Goal: Transaction & Acquisition: Obtain resource

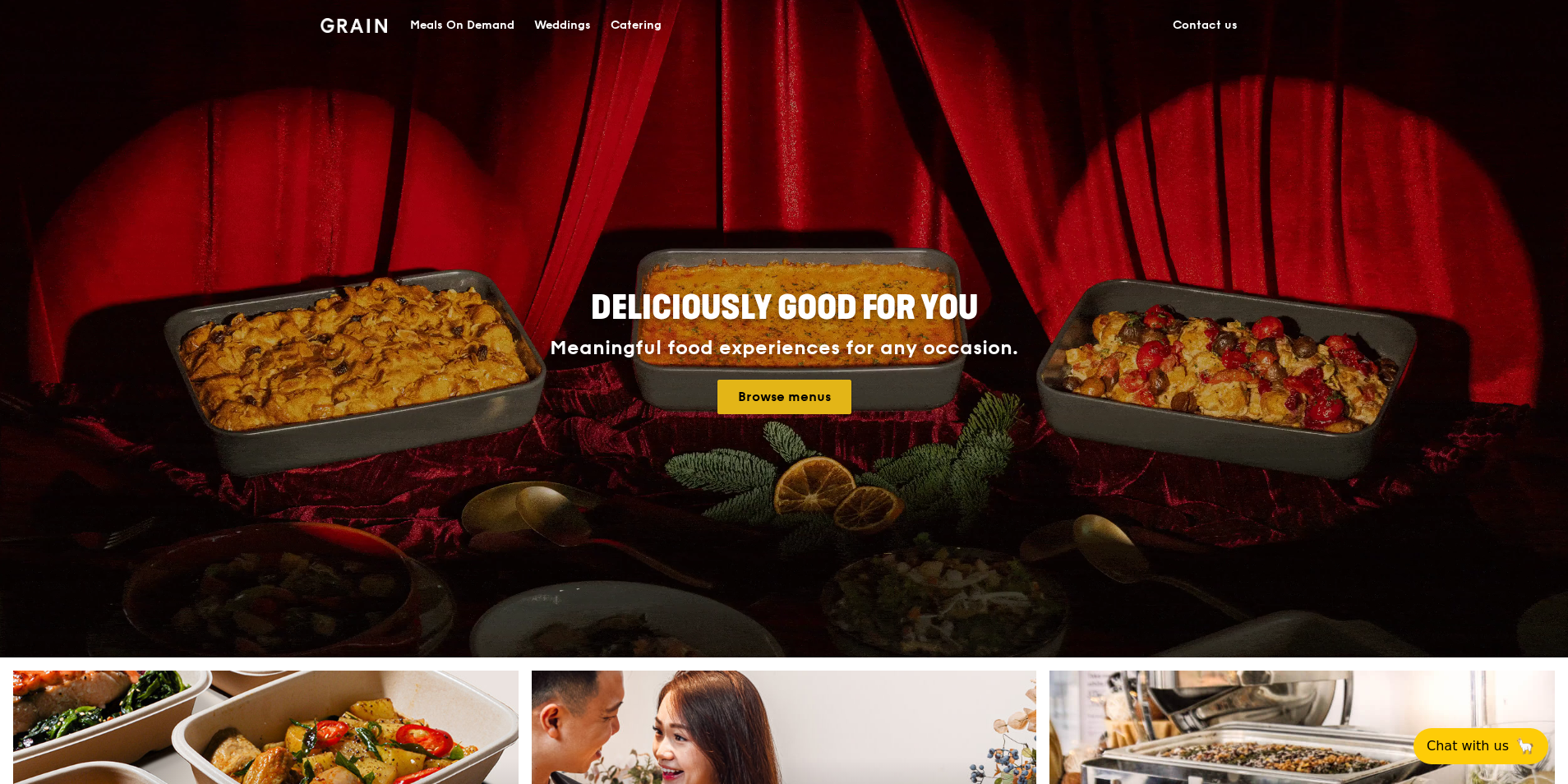
click at [777, 403] on link "Browse menus" at bounding box center [784, 397] width 134 height 35
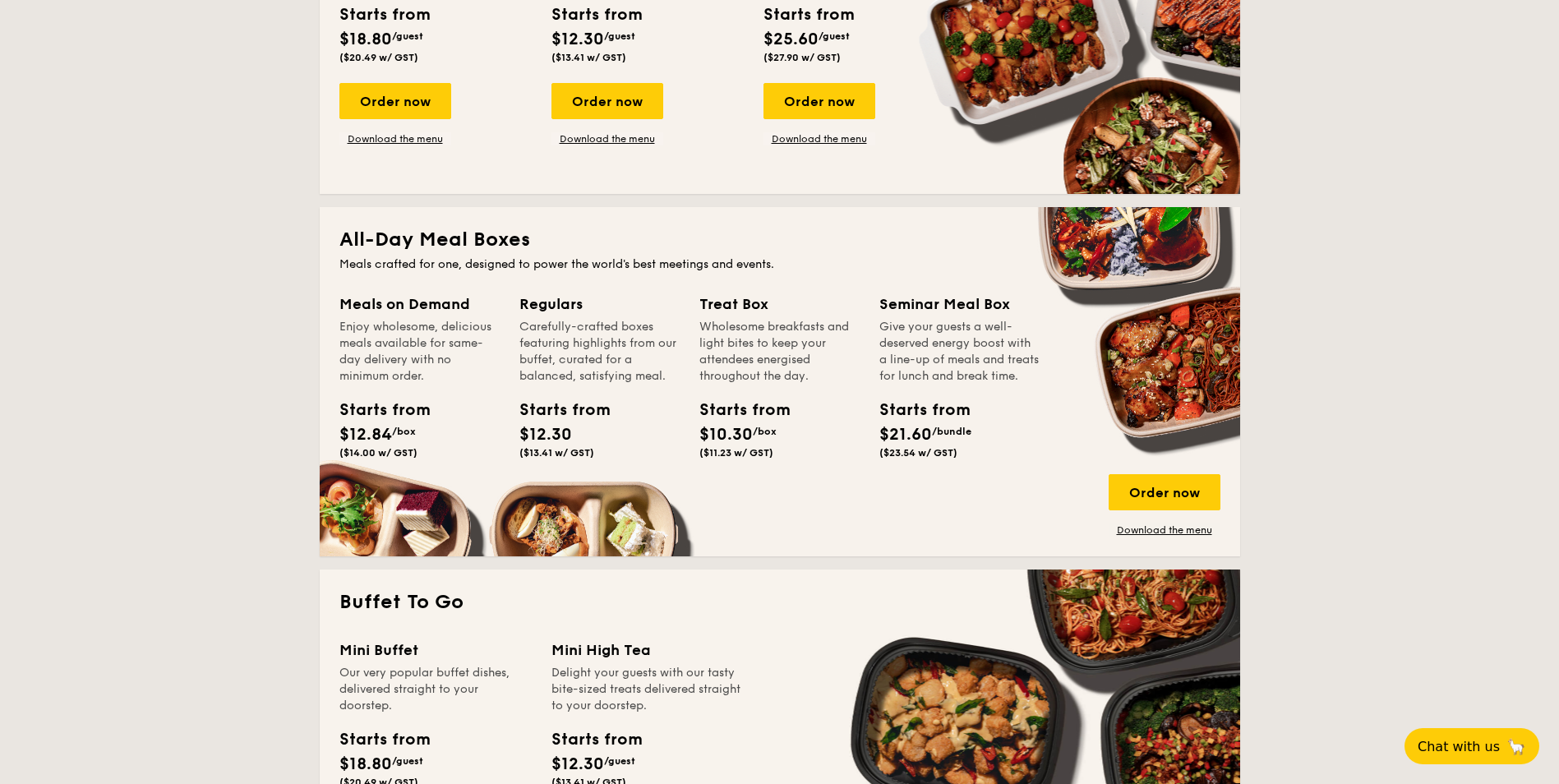
scroll to position [904, 0]
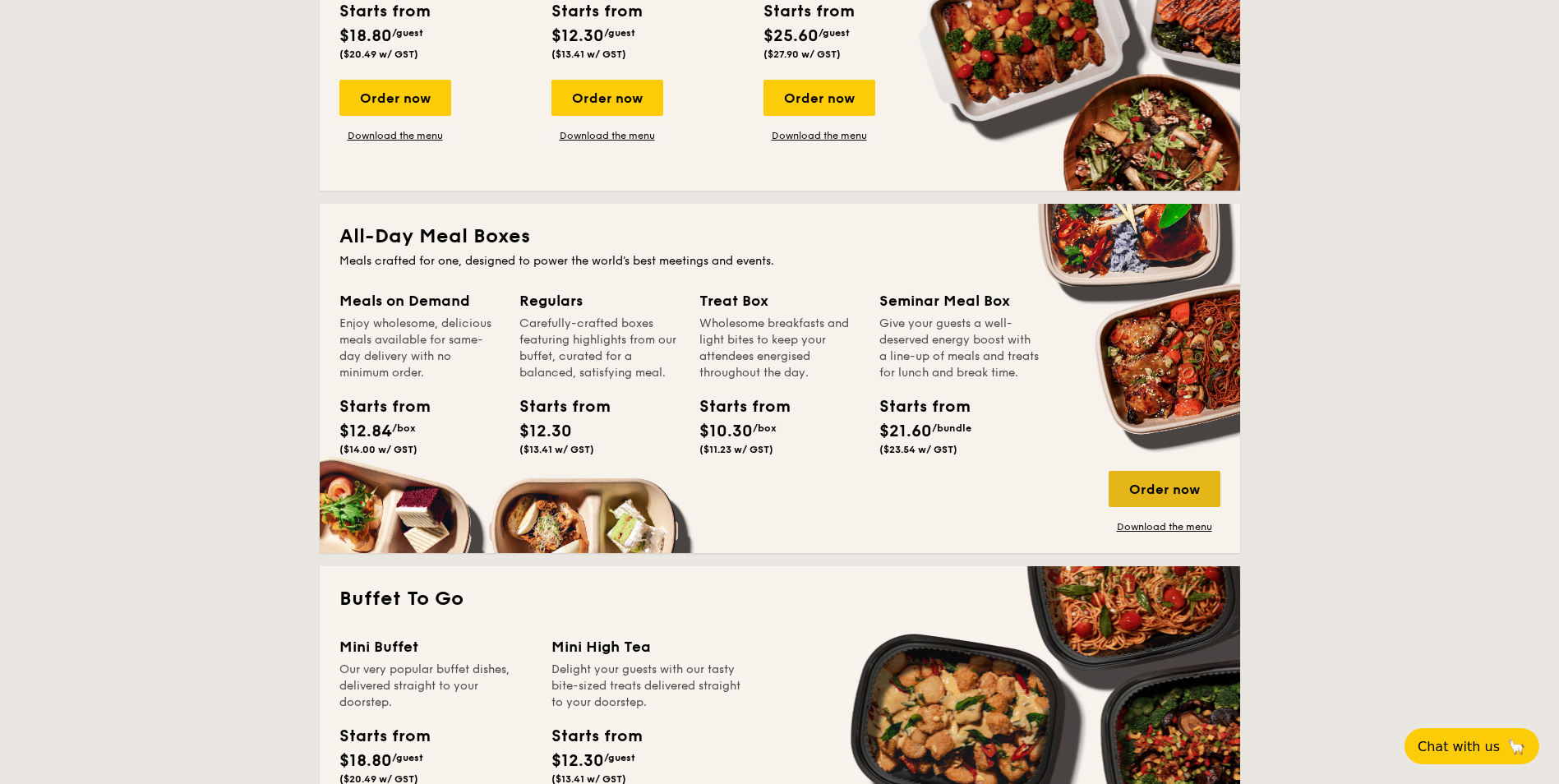
click at [1117, 487] on div "Order now" at bounding box center [1164, 489] width 112 height 37
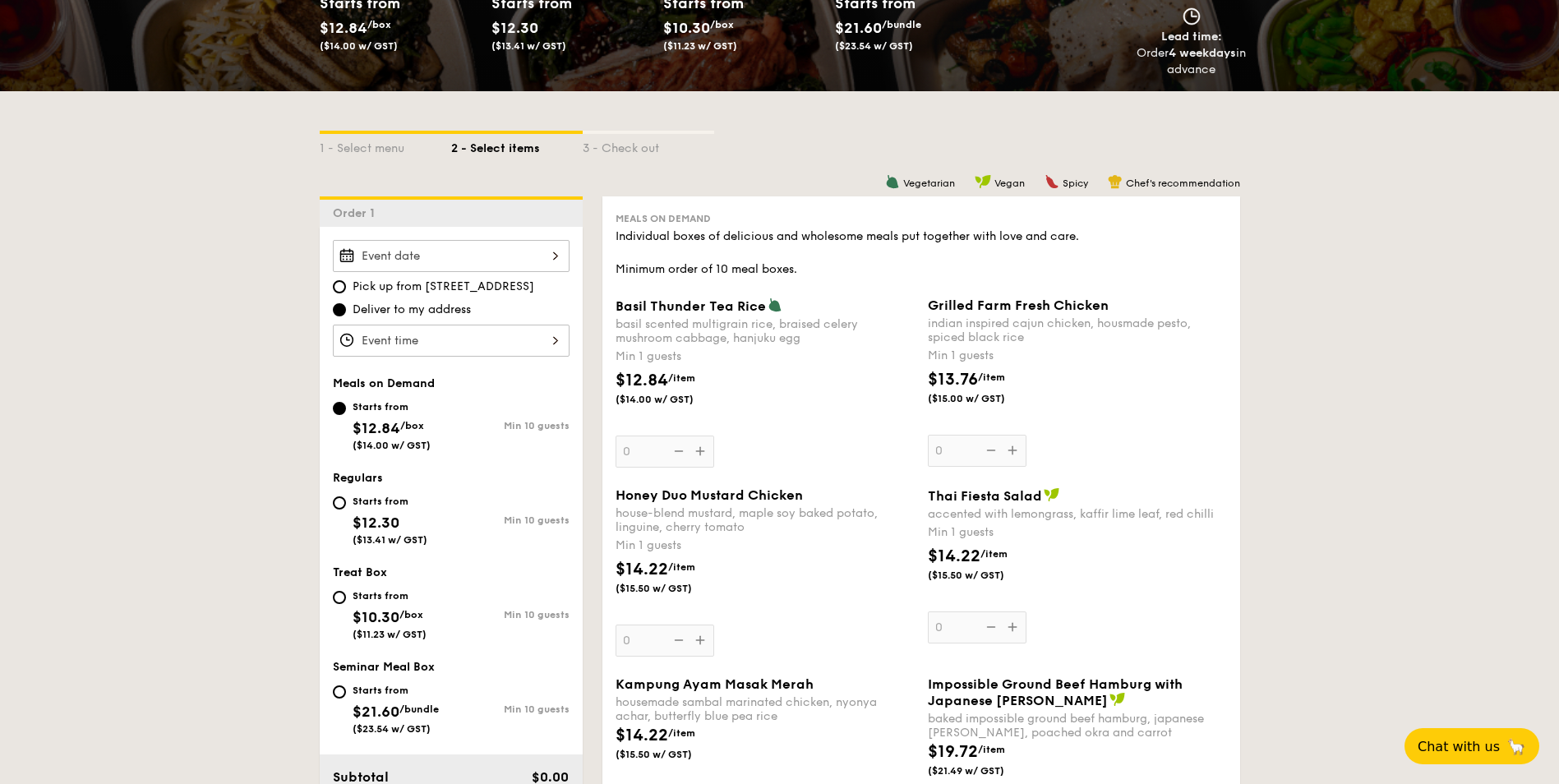
scroll to position [82, 0]
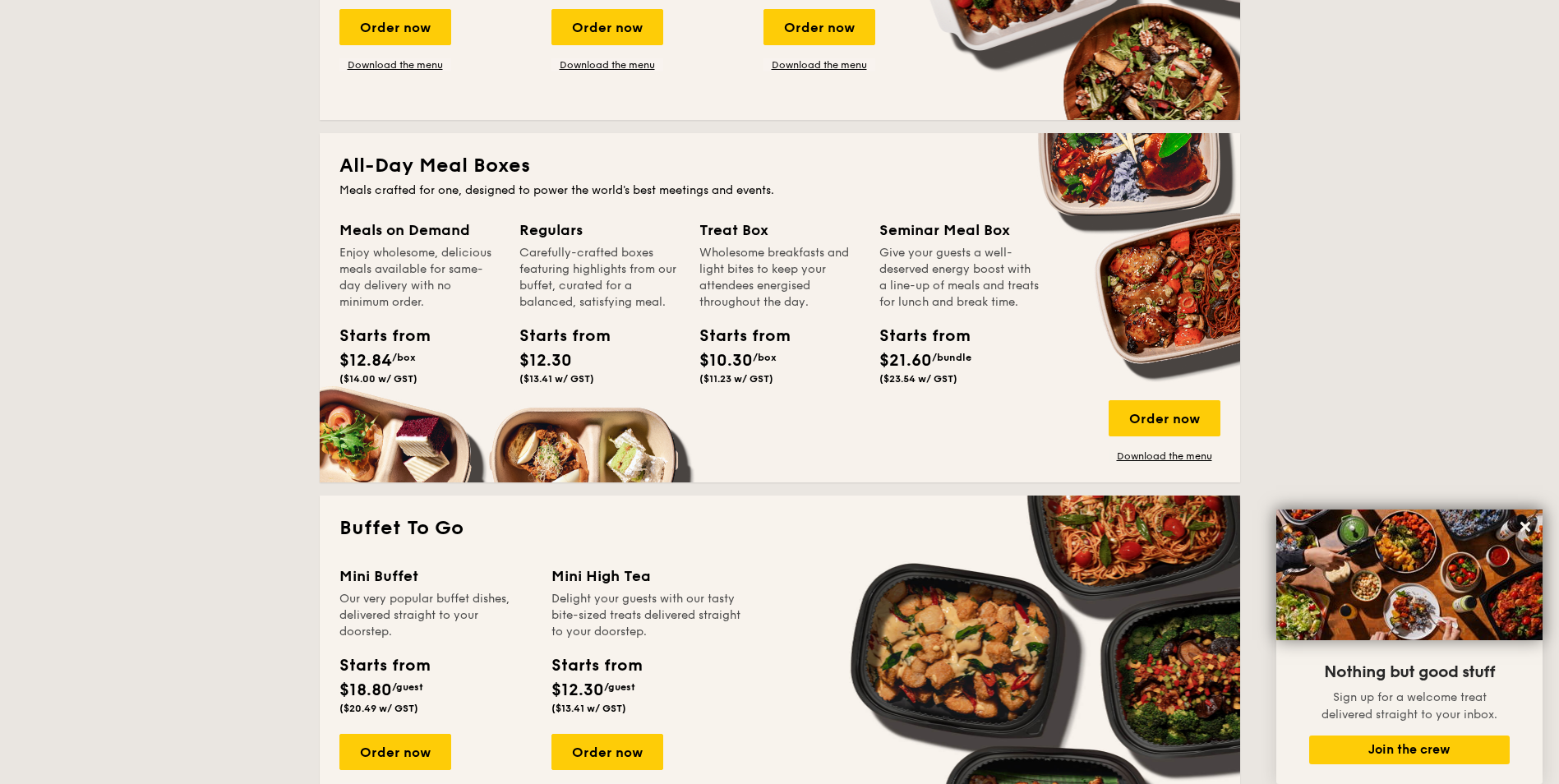
scroll to position [893, 0]
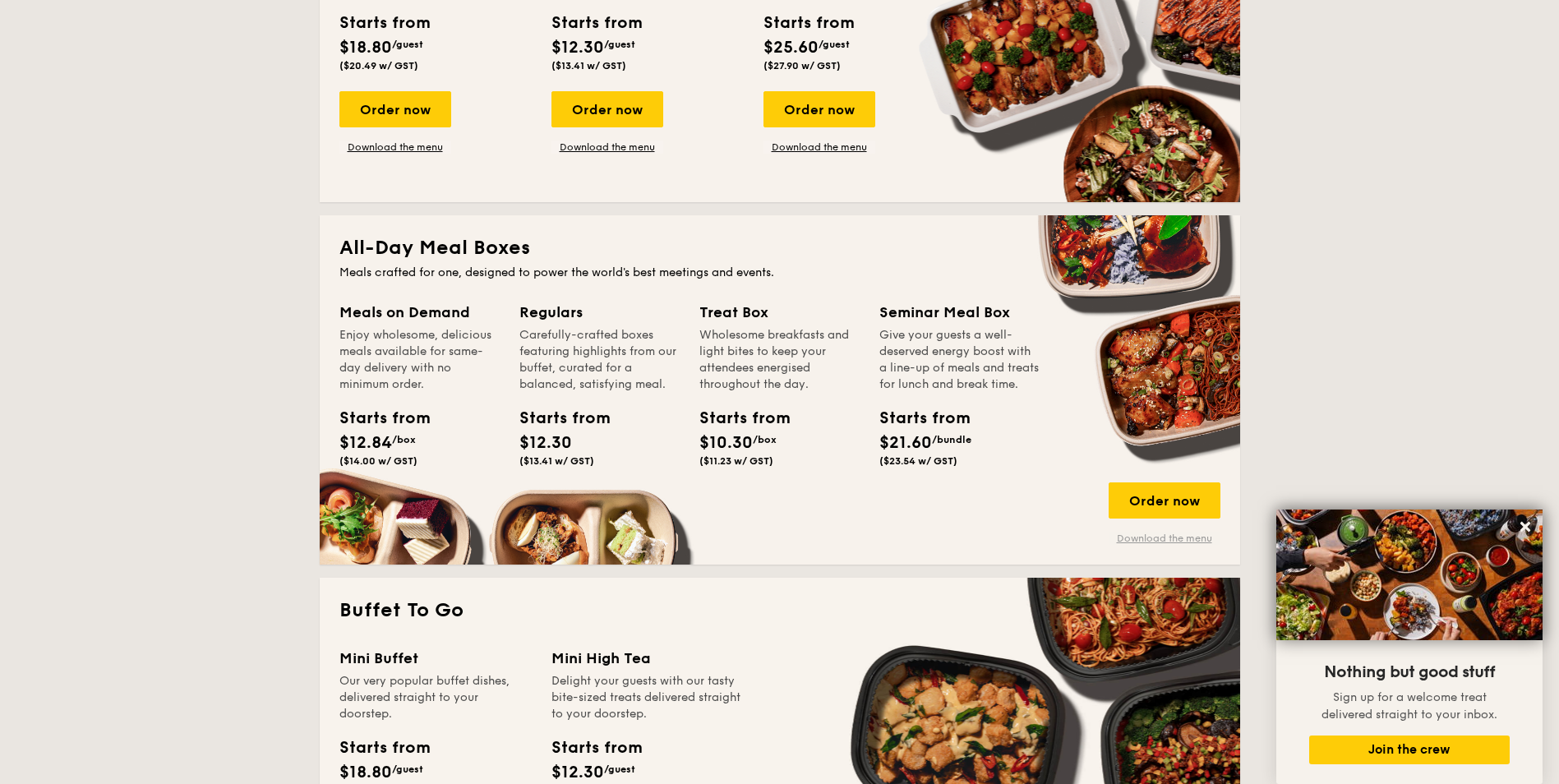
click at [1157, 533] on link "Download the menu" at bounding box center [1164, 538] width 112 height 13
